Goal: Task Accomplishment & Management: Manage account settings

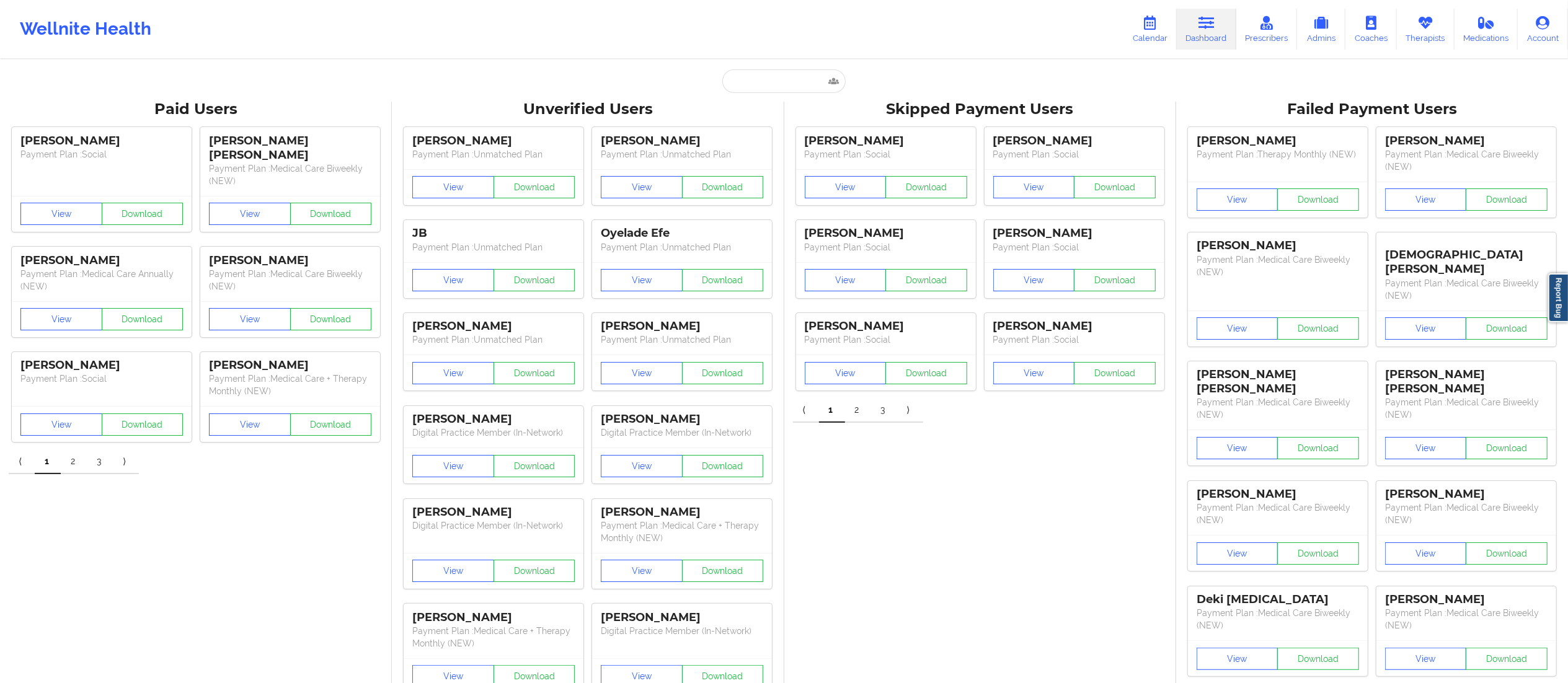
click at [768, 91] on input "text" at bounding box center [783, 81] width 122 height 23
paste input "[EMAIL_ADDRESS][DOMAIN_NAME]"
type input "[EMAIL_ADDRESS][DOMAIN_NAME]"
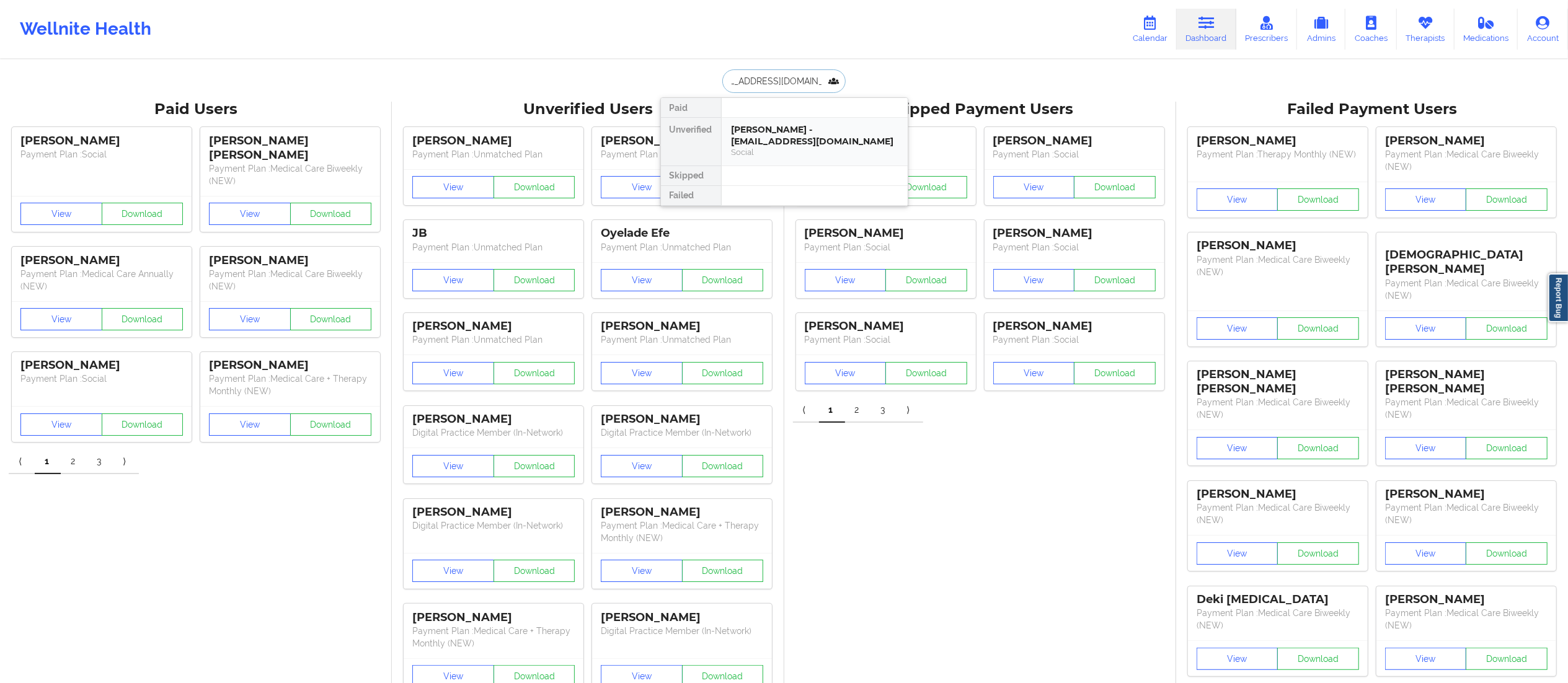
drag, startPoint x: 774, startPoint y: 123, endPoint x: 775, endPoint y: 131, distance: 8.1
click at [775, 131] on div "Kelly Wright - captainkellywright@gmail.com" at bounding box center [814, 135] width 166 height 23
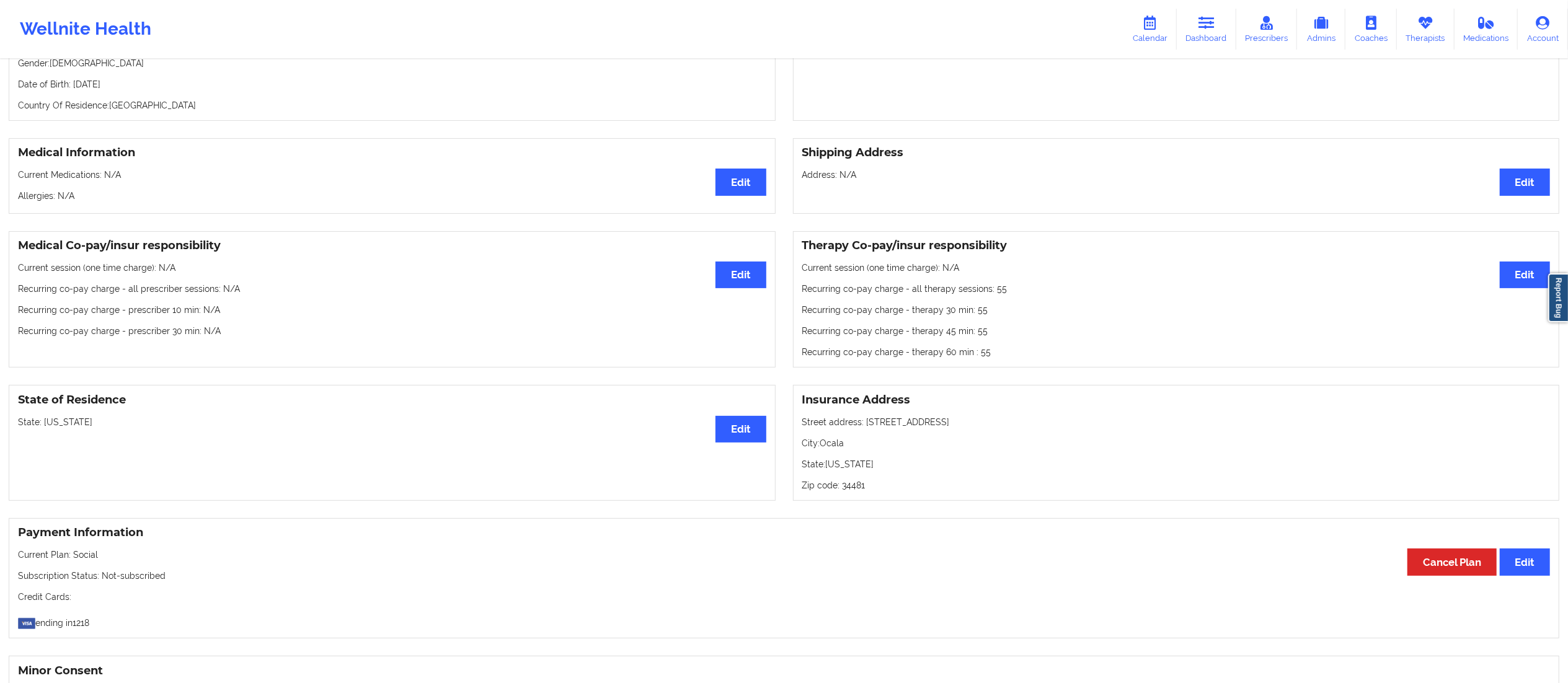
scroll to position [210, 0]
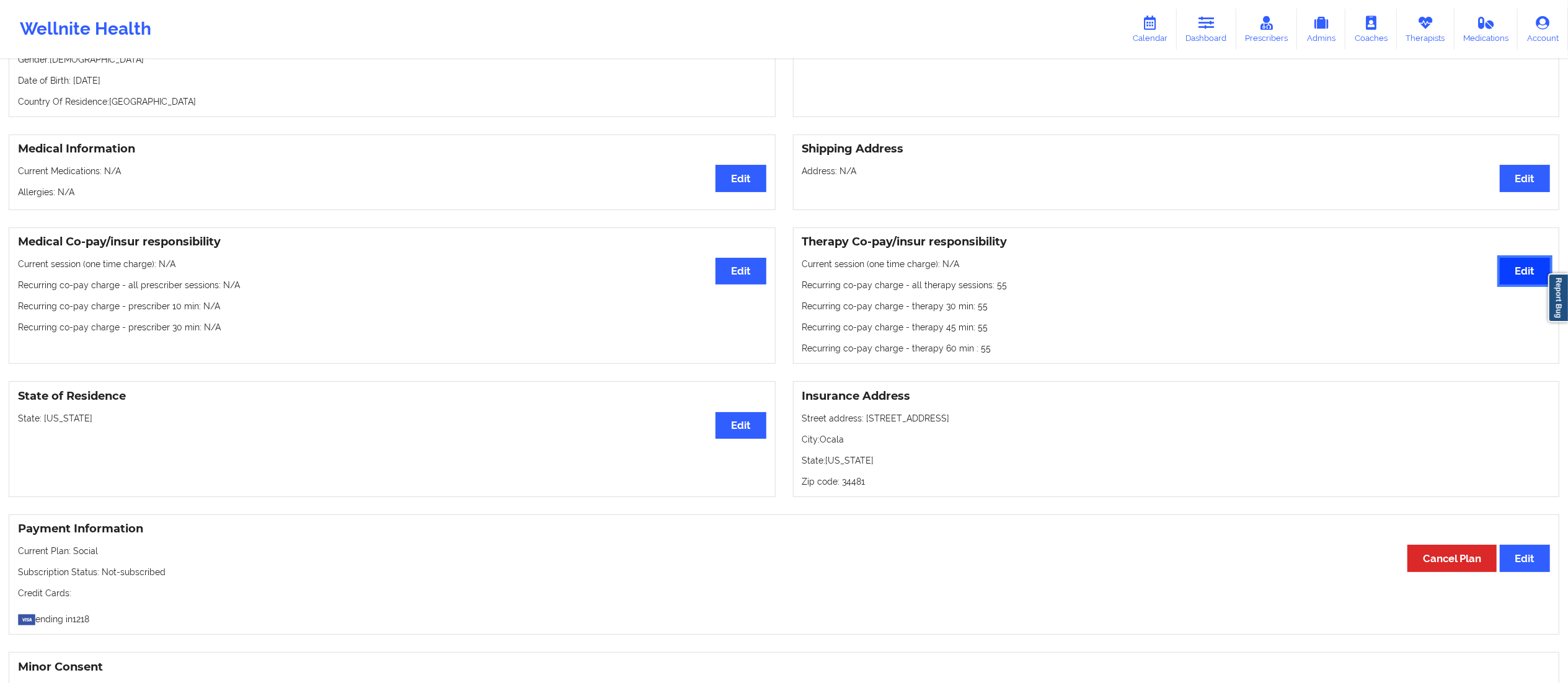
click at [1528, 282] on button "Edit" at bounding box center [1524, 271] width 50 height 27
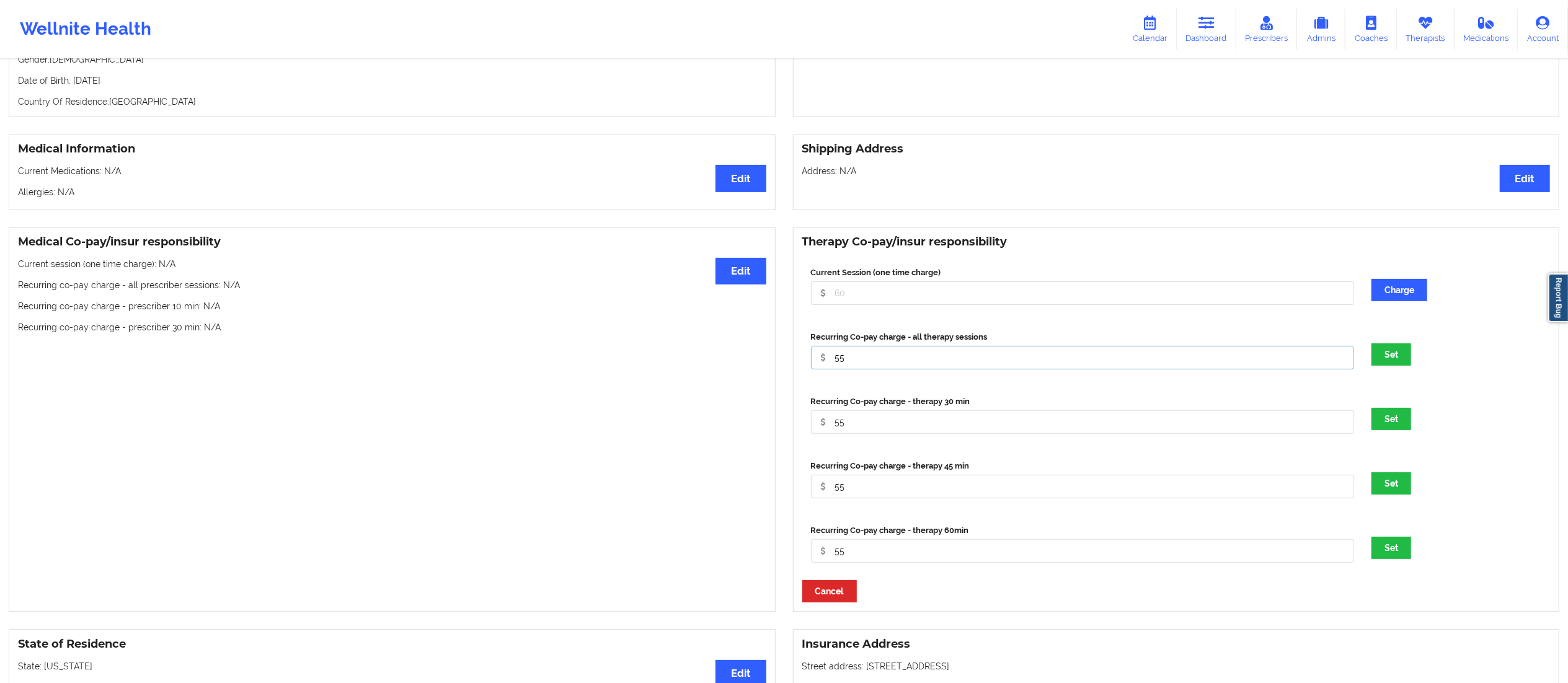
drag, startPoint x: 871, startPoint y: 366, endPoint x: 780, endPoint y: 364, distance: 91.0
click at [780, 364] on div "Medical Co-pay/insur responsibility Edit Current session (one time charge): N/A…" at bounding box center [784, 420] width 1568 height 402
type input "0"
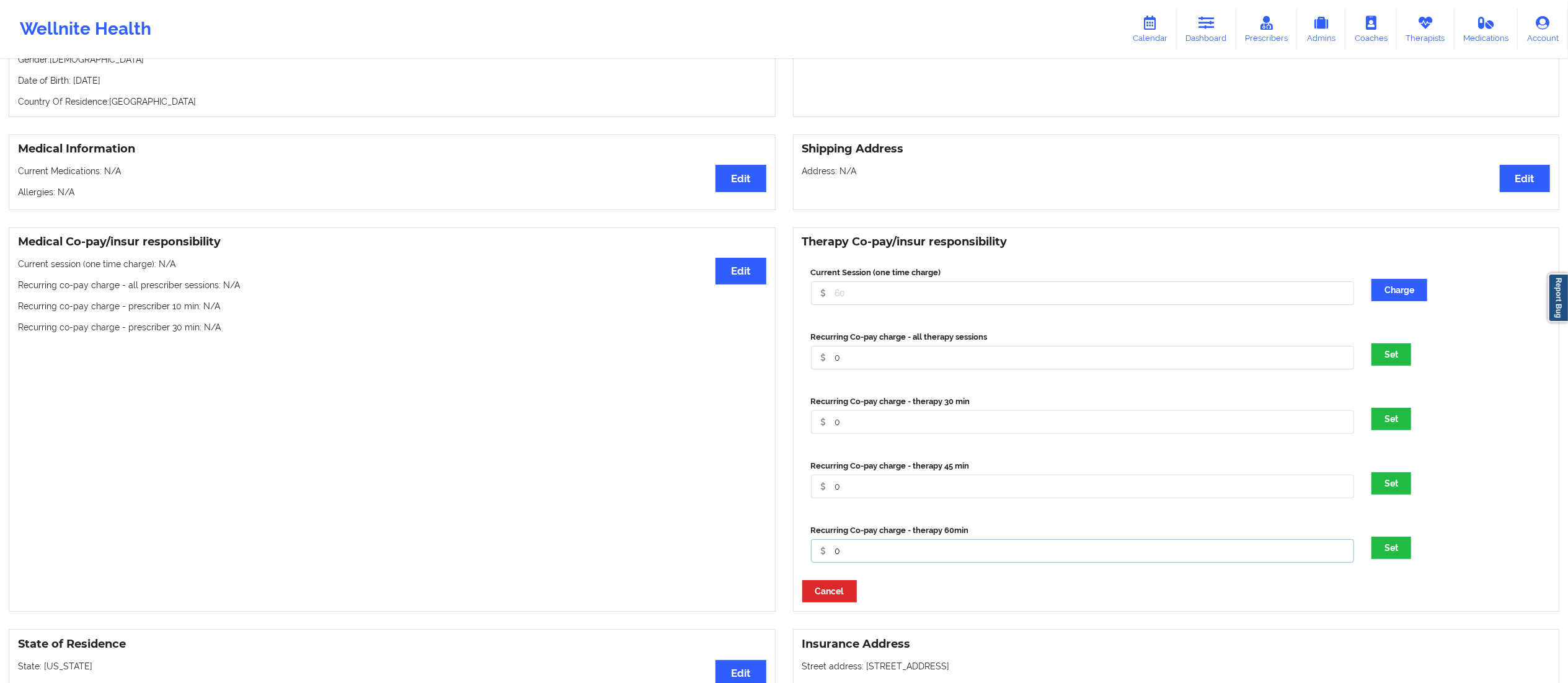
type input "0"
click at [1371, 536] on button "Set" at bounding box center [1391, 547] width 40 height 23
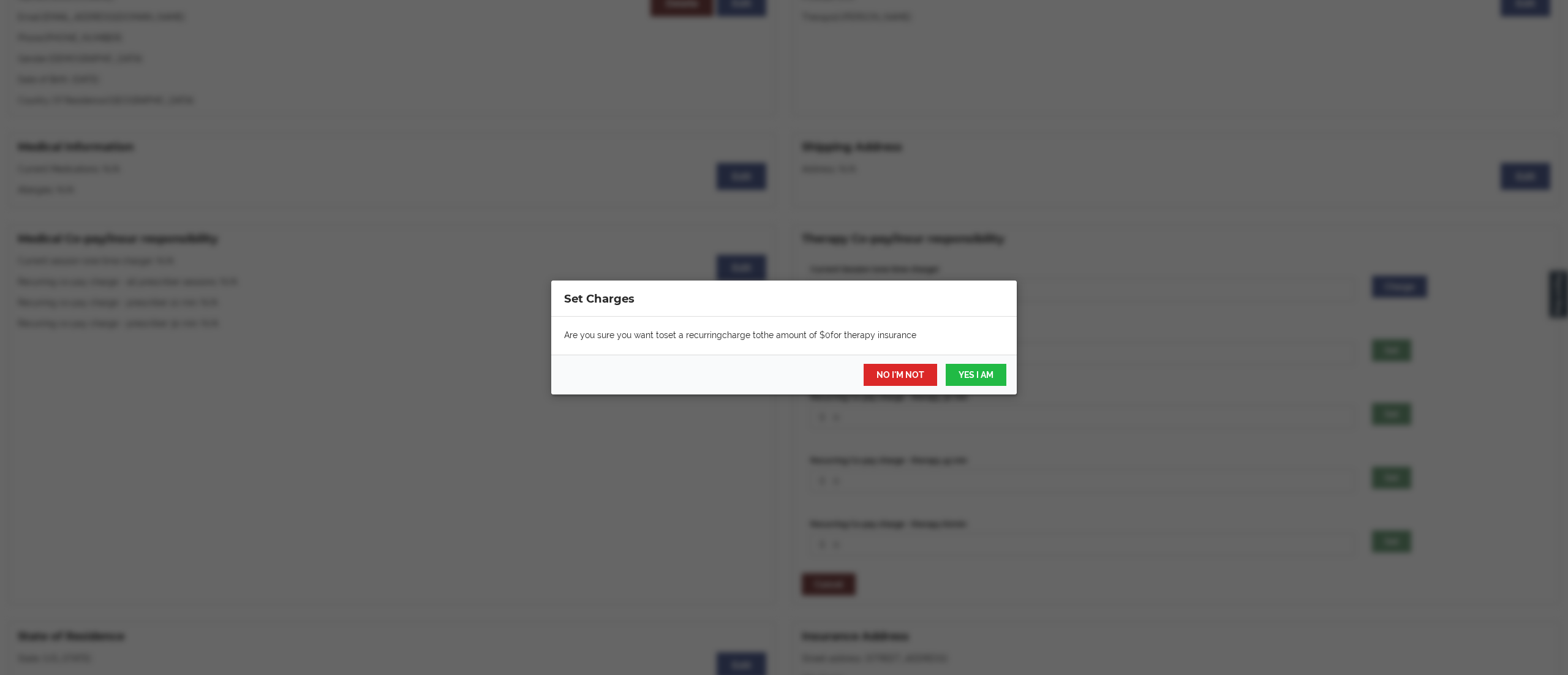
drag, startPoint x: 774, startPoint y: 337, endPoint x: 782, endPoint y: 348, distance: 13.6
click at [774, 337] on div "Are you sure you want to set a recurring charge to the amount of $ 0 for therap…" at bounding box center [784, 335] width 466 height 38
click at [980, 374] on button "YES I AM" at bounding box center [976, 374] width 61 height 22
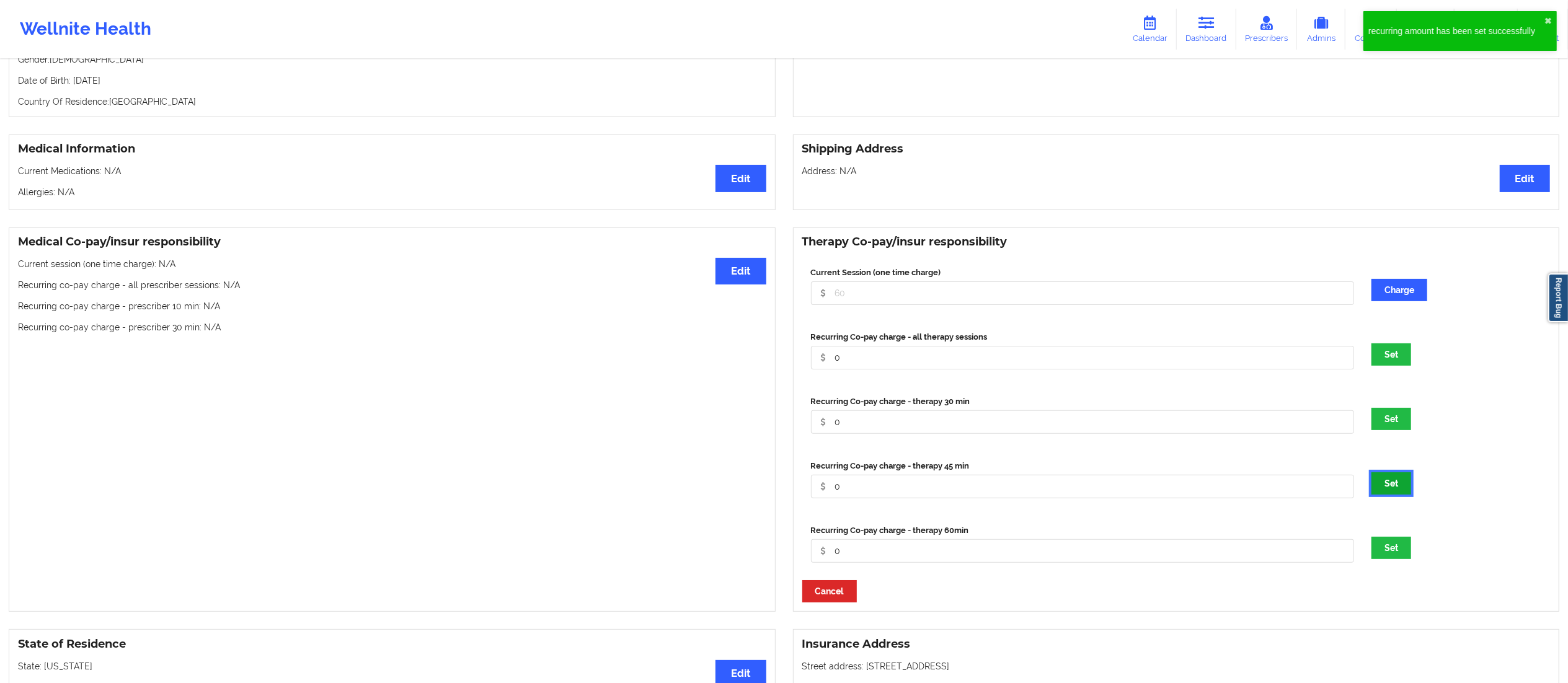
click at [1390, 490] on button "Set" at bounding box center [1391, 483] width 40 height 23
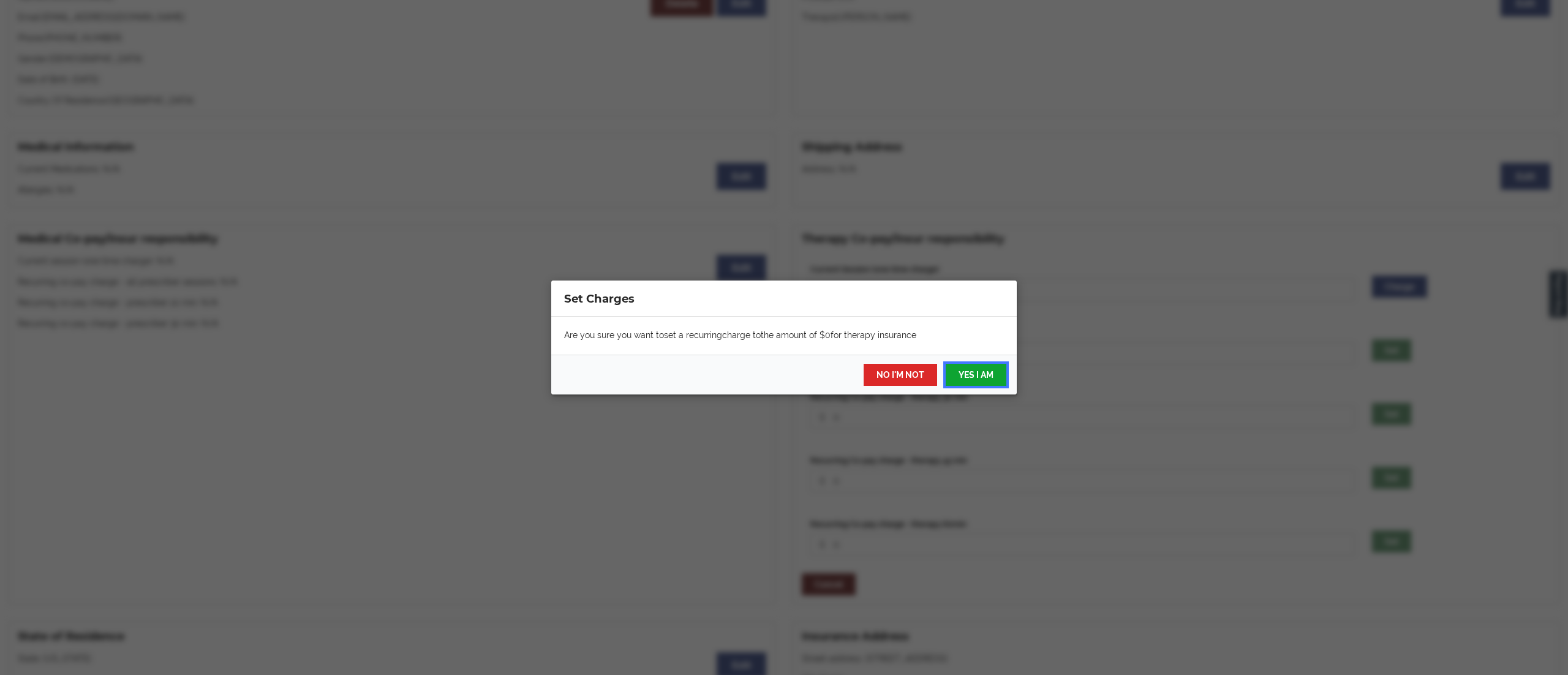
drag, startPoint x: 962, startPoint y: 371, endPoint x: 976, endPoint y: 378, distance: 15.7
click at [964, 371] on button "YES I AM" at bounding box center [976, 374] width 61 height 22
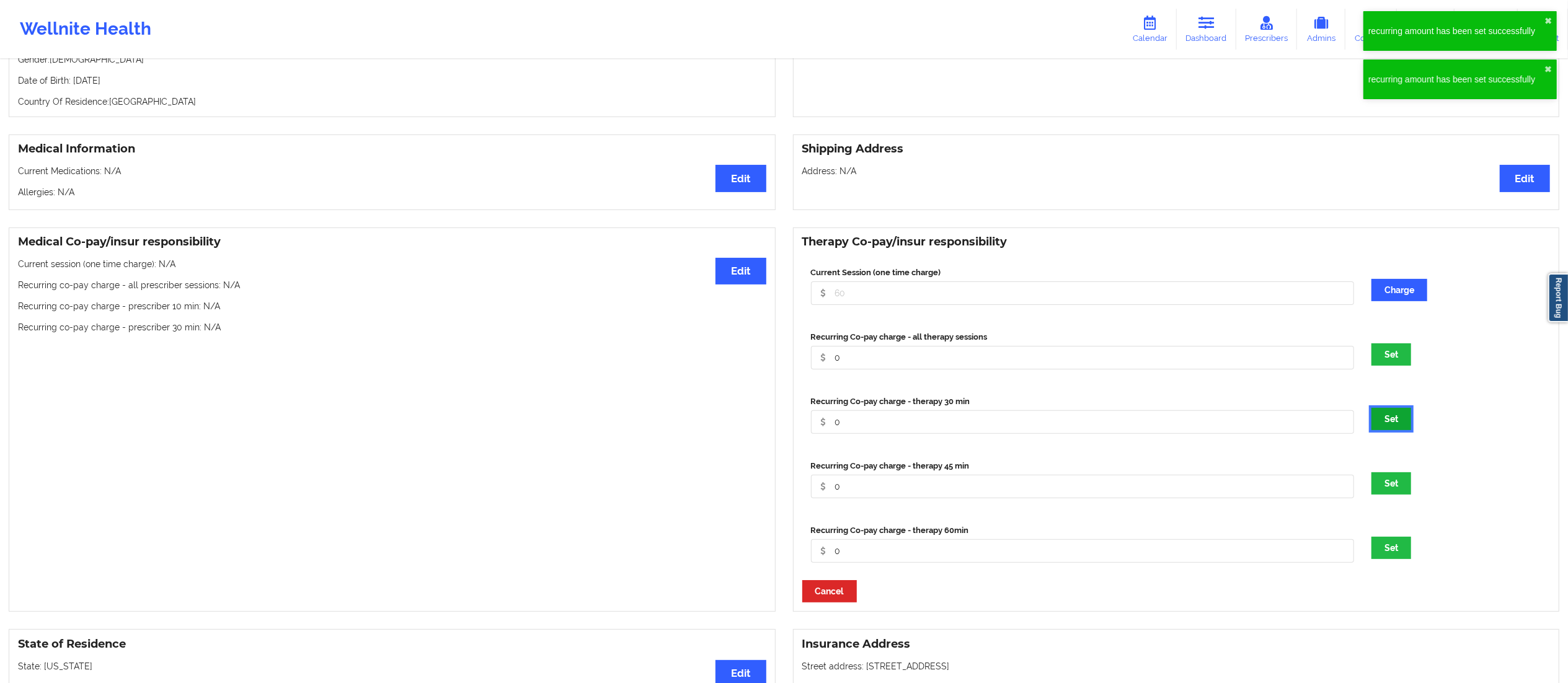
click at [1395, 426] on button "Set" at bounding box center [1391, 419] width 40 height 23
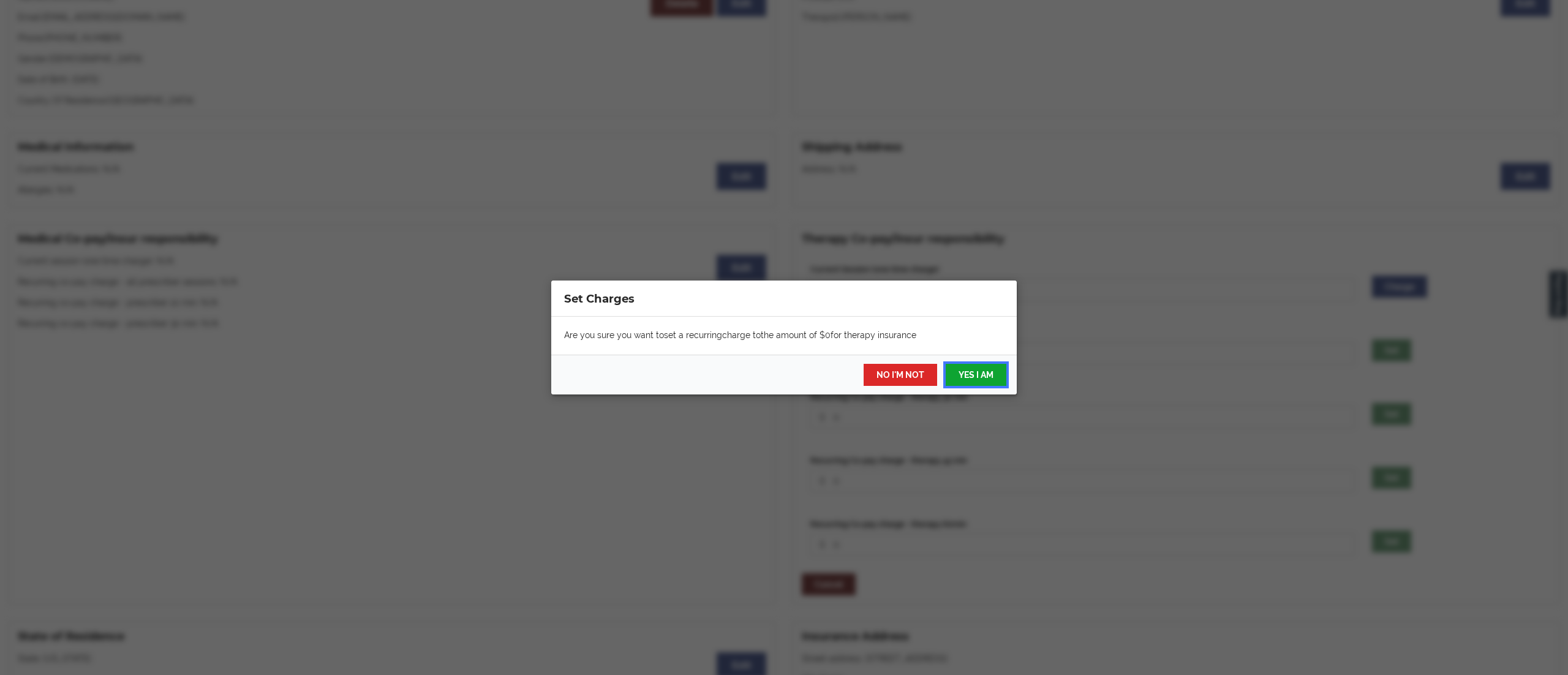
click at [961, 374] on button "YES I AM" at bounding box center [976, 374] width 61 height 22
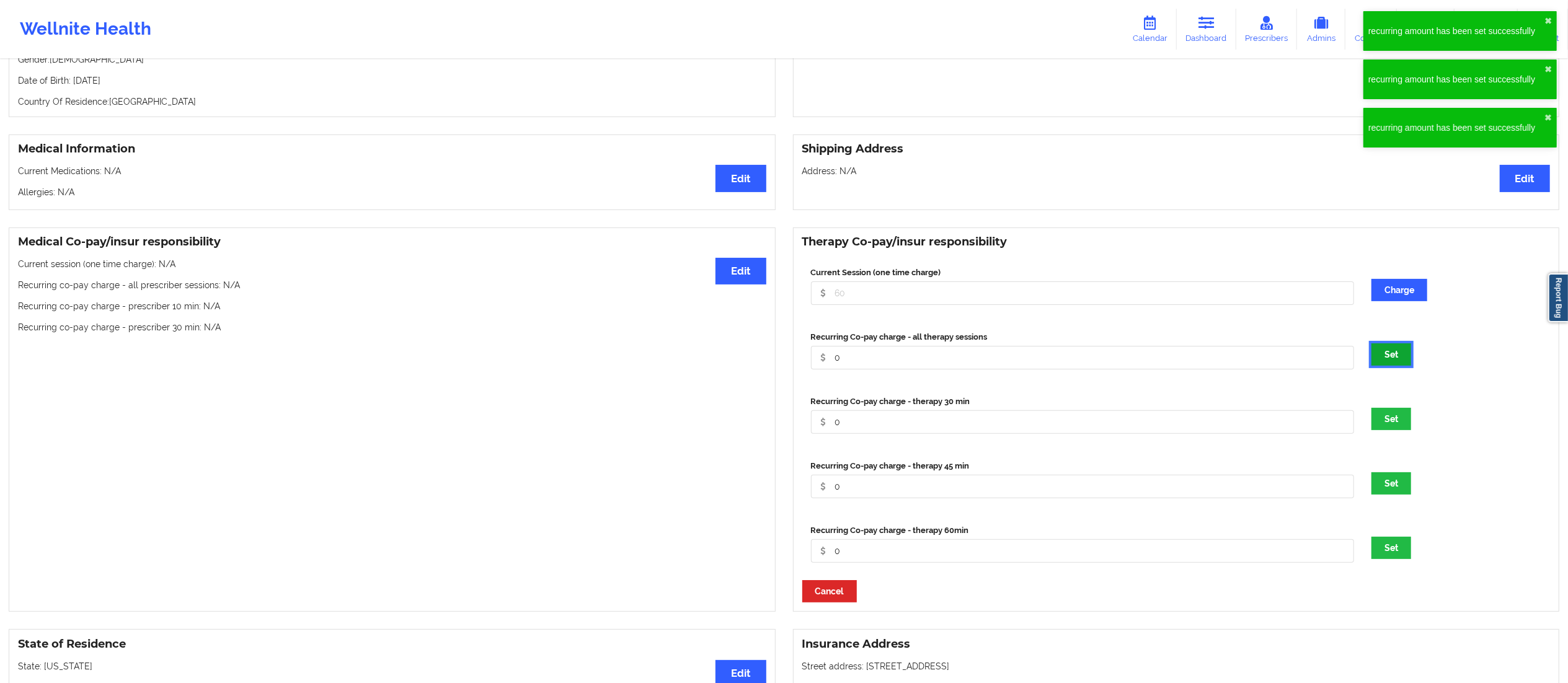
click at [1385, 357] on button "Set" at bounding box center [1391, 354] width 40 height 23
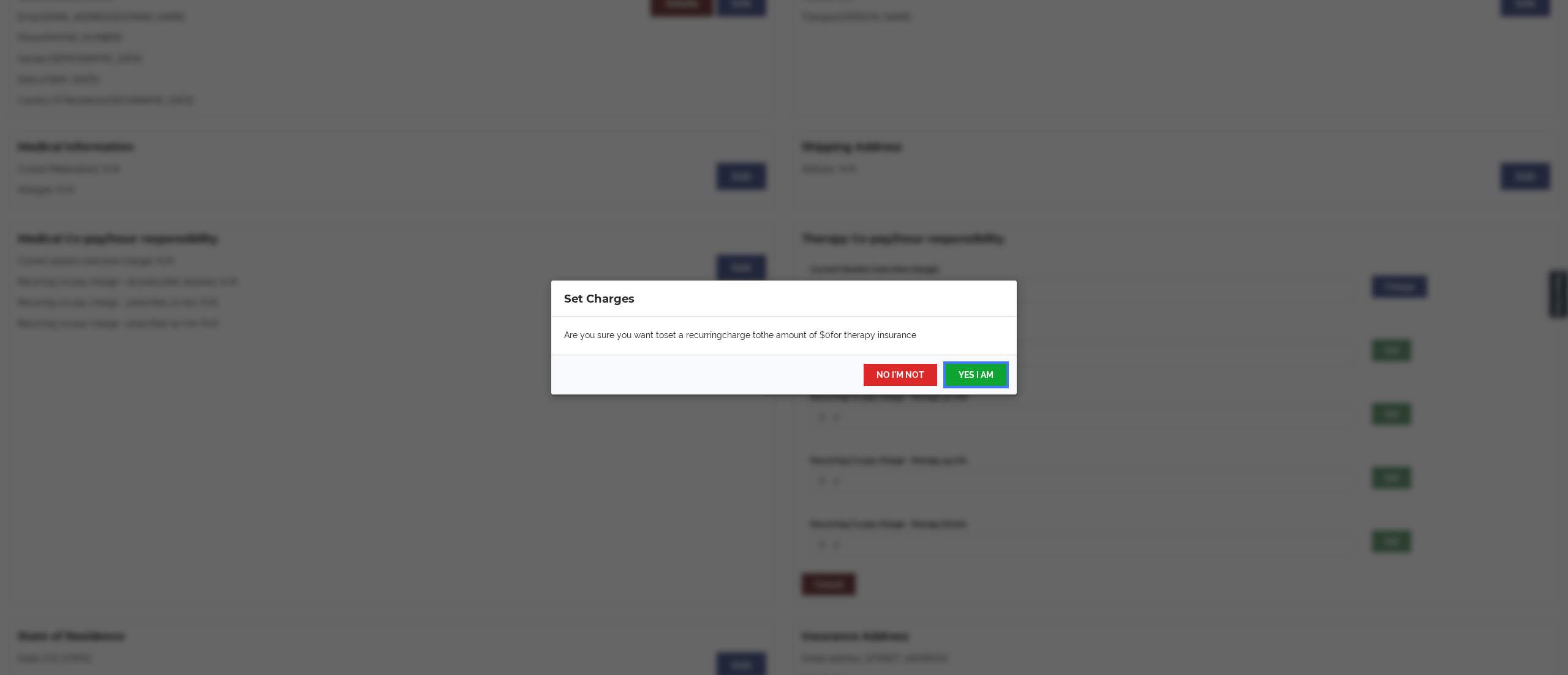
click at [954, 366] on button "YES I AM" at bounding box center [976, 374] width 61 height 22
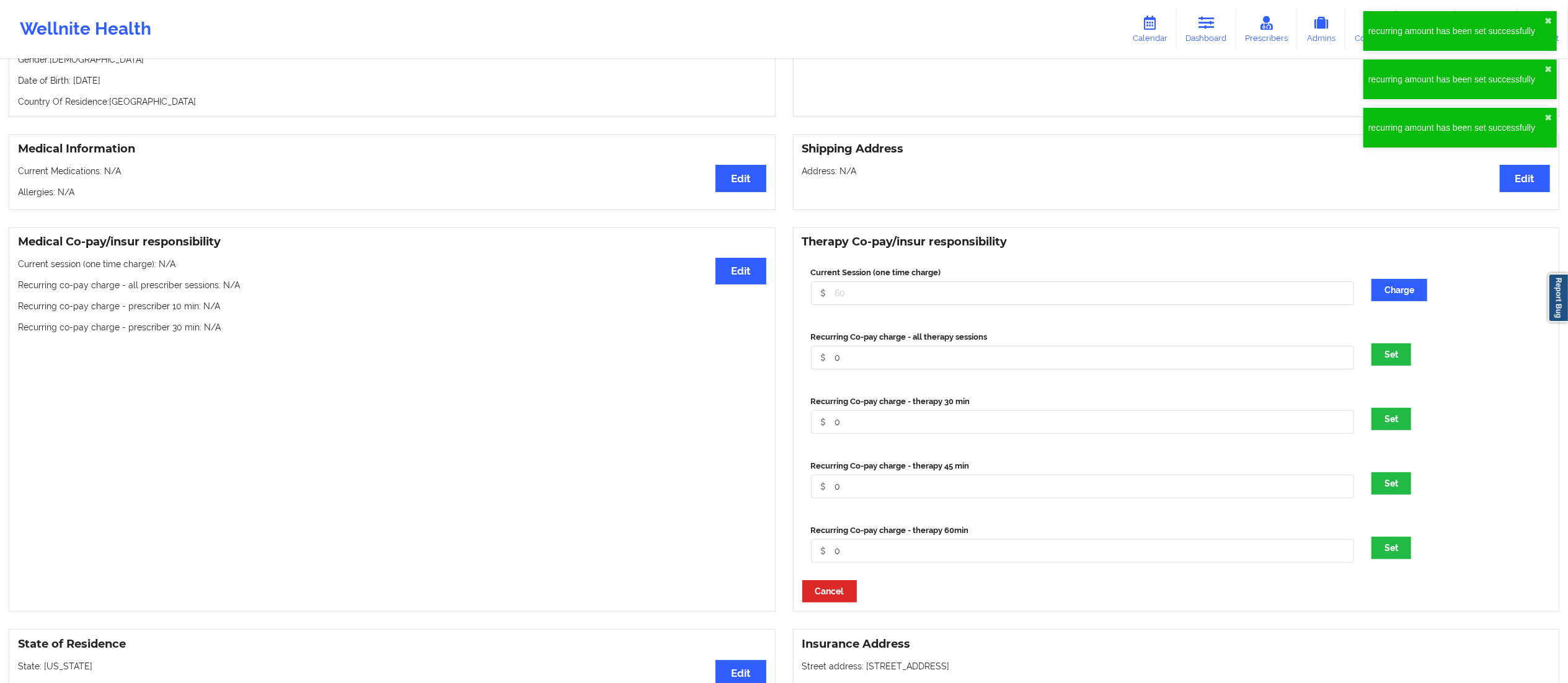
scroll to position [0, 0]
